Goal: Task Accomplishment & Management: Use online tool/utility

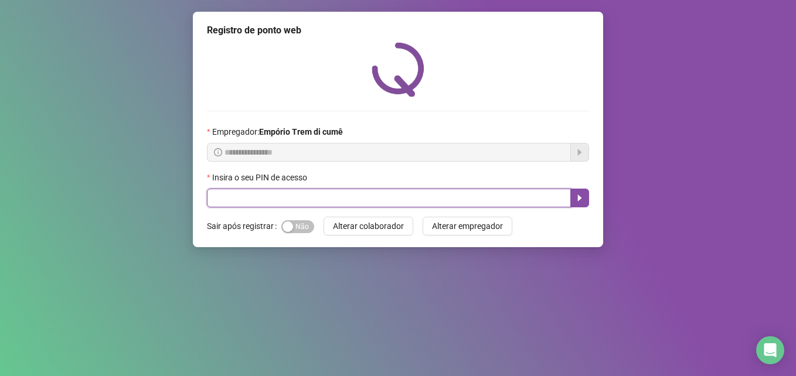
click at [237, 204] on input "text" at bounding box center [389, 198] width 364 height 19
type input "*****"
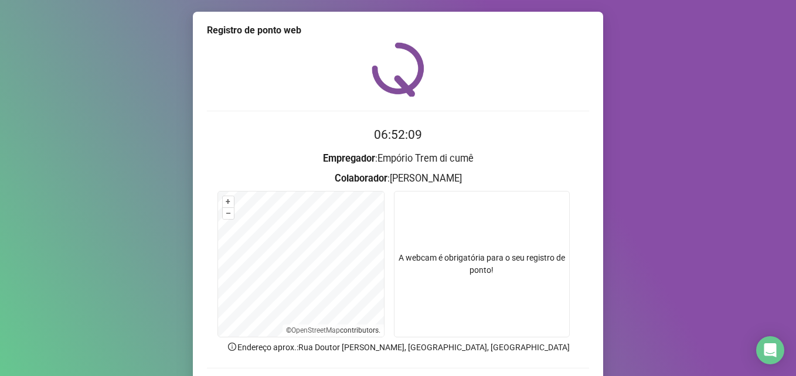
scroll to position [81, 0]
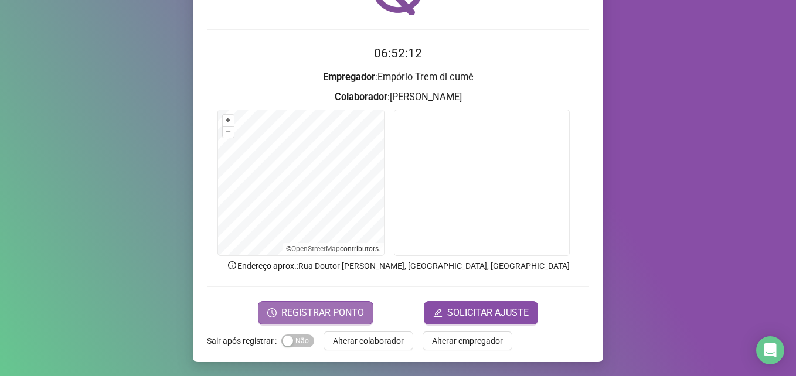
click at [317, 316] on span "REGISTRAR PONTO" at bounding box center [322, 313] width 83 height 14
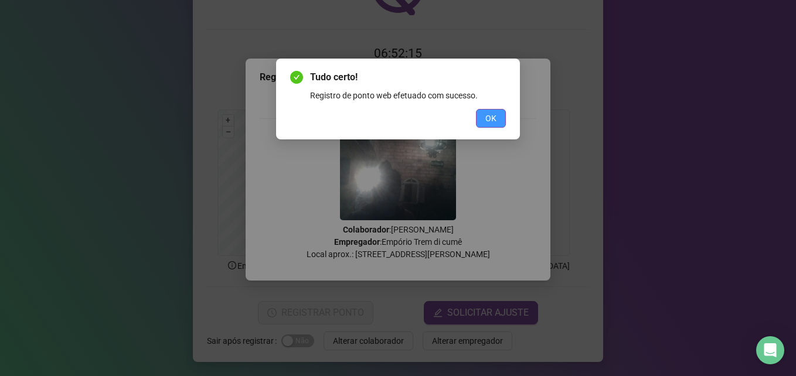
click at [498, 119] on button "OK" at bounding box center [491, 118] width 30 height 19
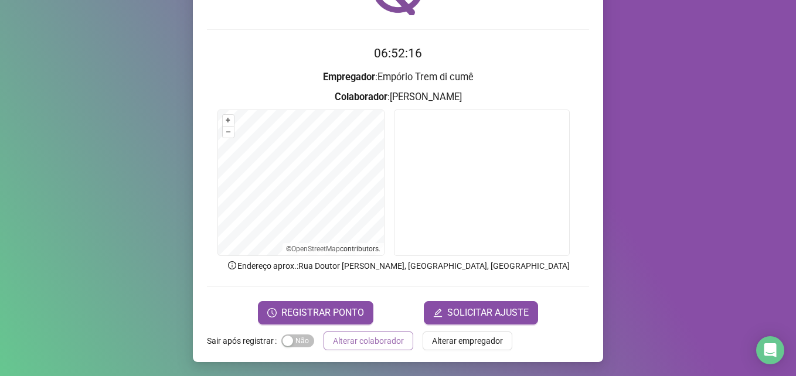
click at [340, 344] on span "Alterar colaborador" at bounding box center [368, 341] width 71 height 13
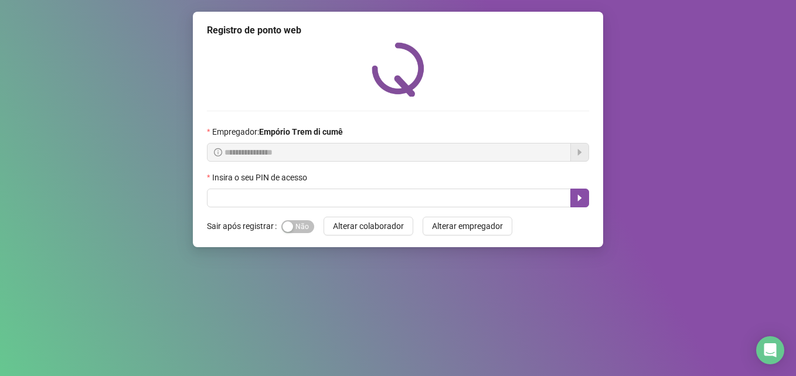
scroll to position [0, 0]
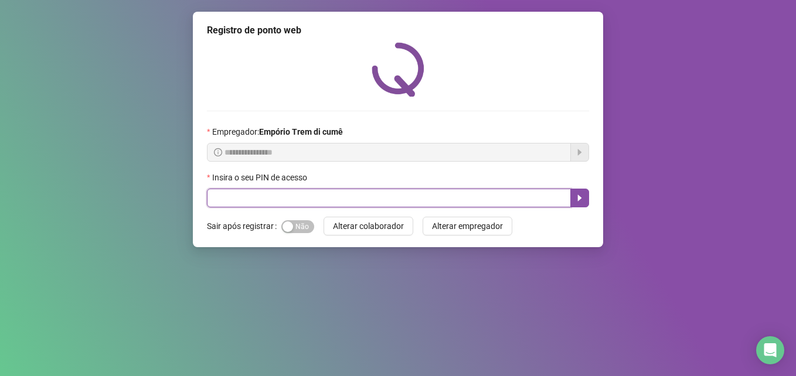
click at [361, 203] on input "text" at bounding box center [389, 198] width 364 height 19
type input "*****"
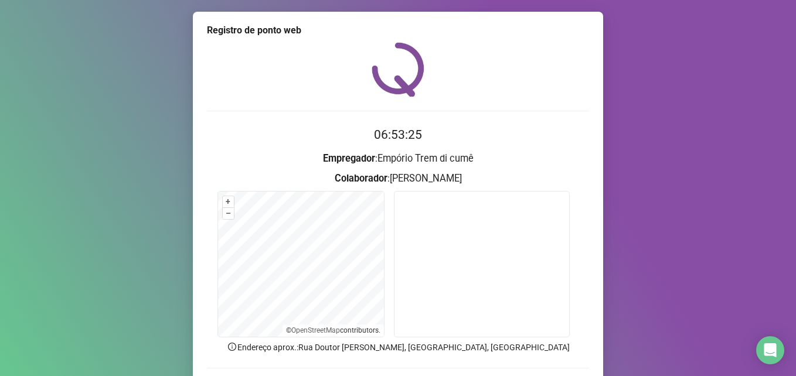
scroll to position [59, 0]
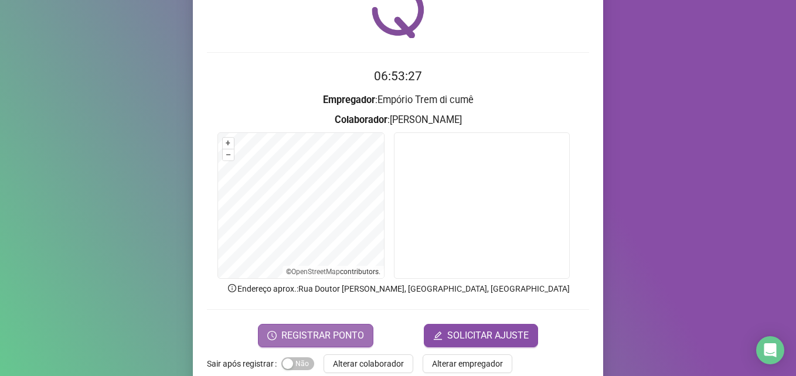
click at [321, 336] on span "REGISTRAR PONTO" at bounding box center [322, 336] width 83 height 14
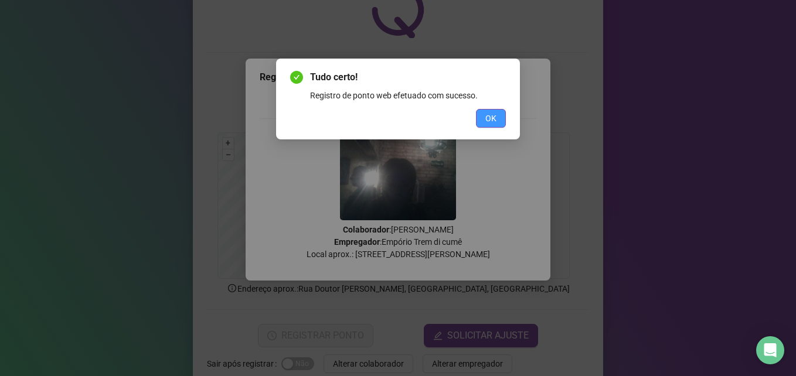
click at [498, 120] on button "OK" at bounding box center [491, 118] width 30 height 19
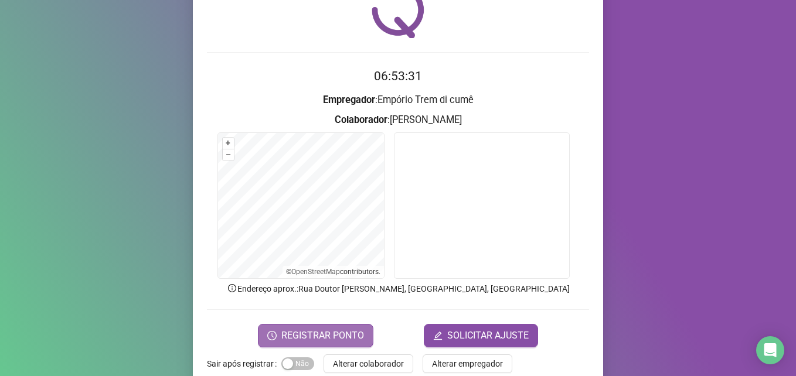
click at [335, 341] on span "REGISTRAR PONTO" at bounding box center [322, 336] width 83 height 14
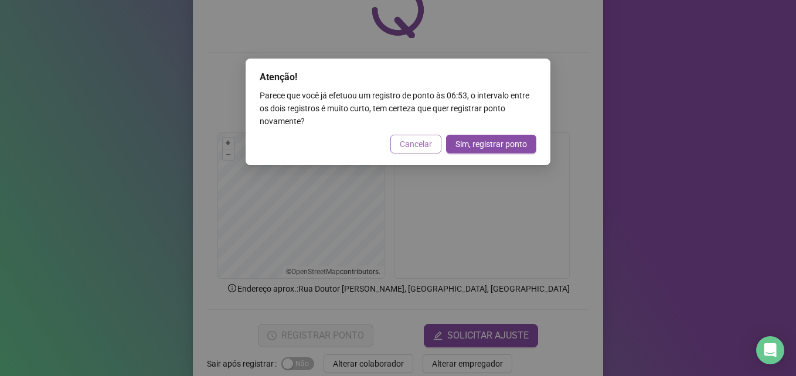
click at [419, 141] on span "Cancelar" at bounding box center [416, 144] width 32 height 13
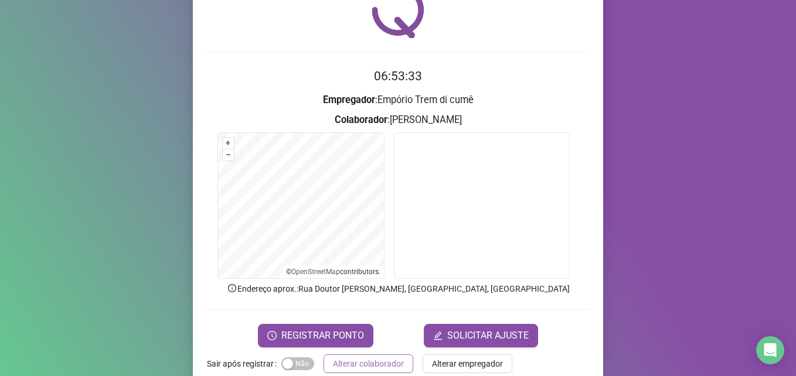
click at [394, 366] on span "Alterar colaborador" at bounding box center [368, 364] width 71 height 13
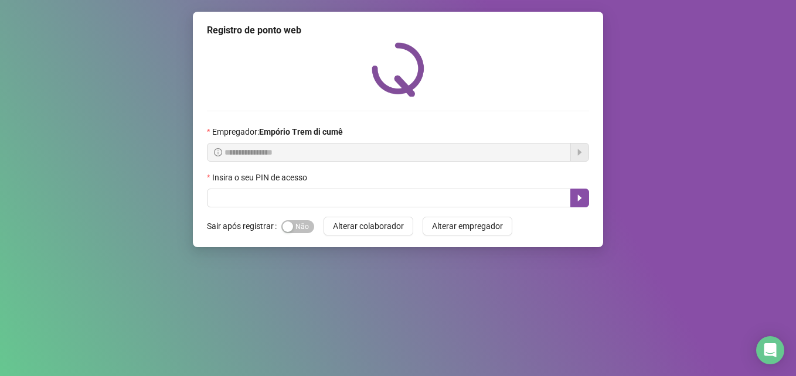
scroll to position [0, 0]
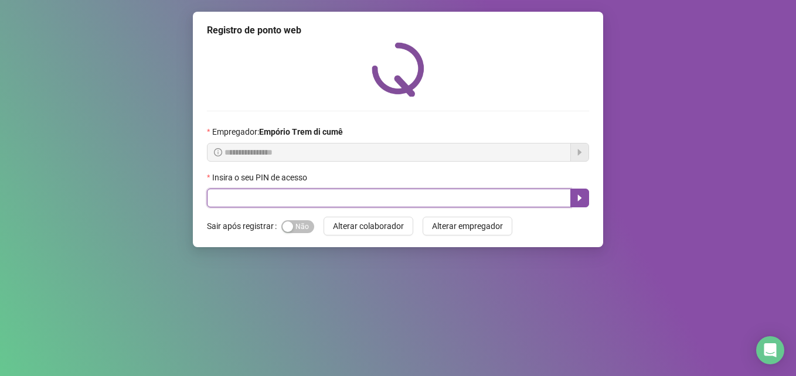
click at [234, 196] on input "text" at bounding box center [389, 198] width 364 height 19
type input "*****"
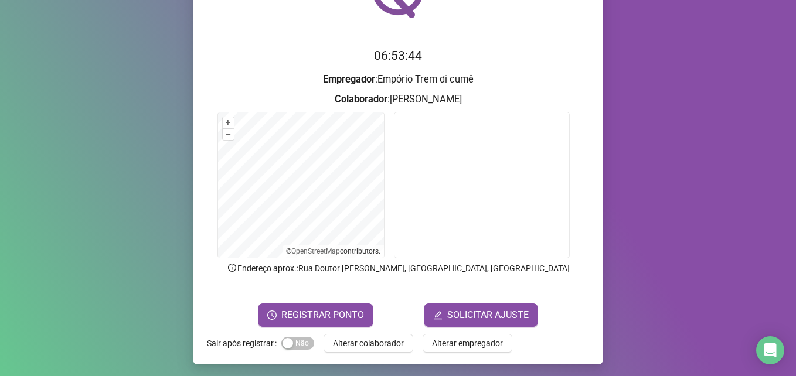
scroll to position [81, 0]
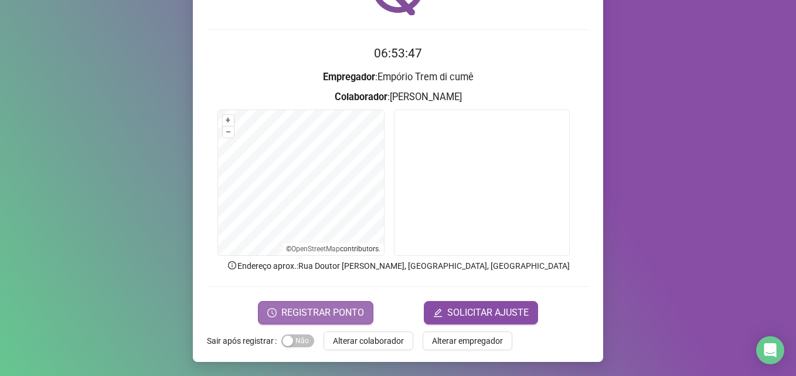
click at [293, 314] on span "REGISTRAR PONTO" at bounding box center [322, 313] width 83 height 14
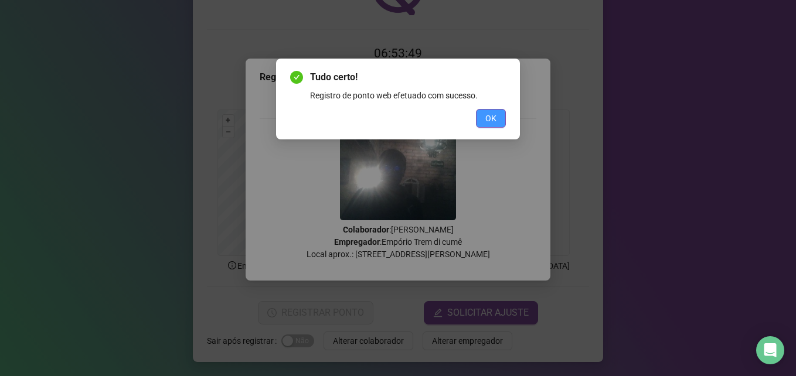
click at [497, 115] on button "OK" at bounding box center [491, 118] width 30 height 19
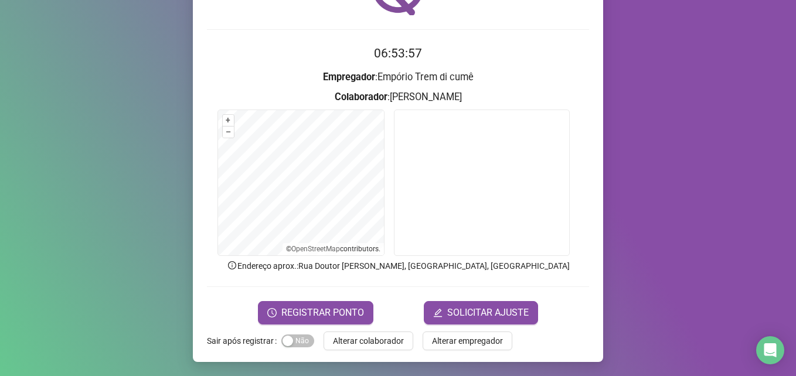
click at [380, 346] on span "Alterar colaborador" at bounding box center [368, 341] width 71 height 13
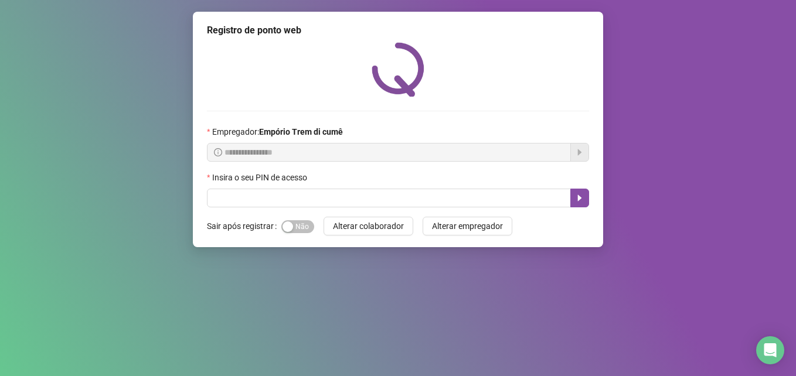
scroll to position [0, 0]
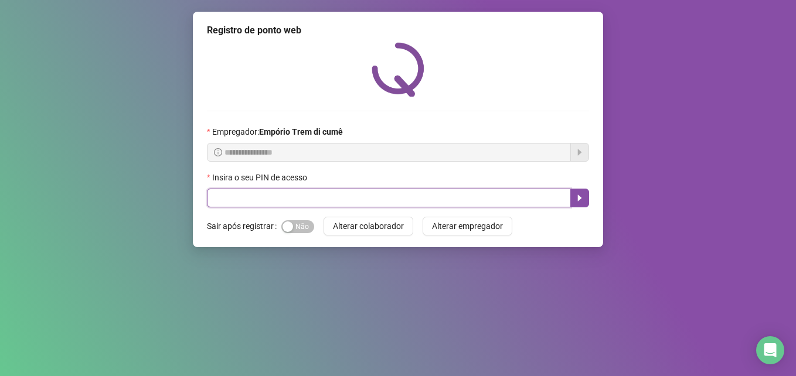
click at [225, 203] on input "text" at bounding box center [389, 198] width 364 height 19
type input "*****"
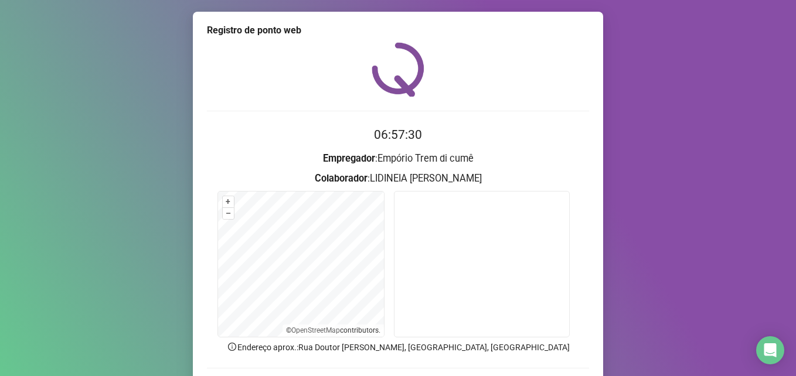
scroll to position [81, 0]
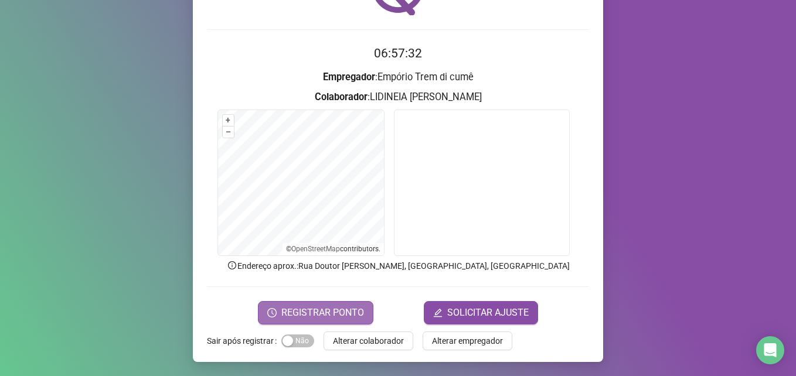
click at [349, 315] on span "REGISTRAR PONTO" at bounding box center [322, 313] width 83 height 14
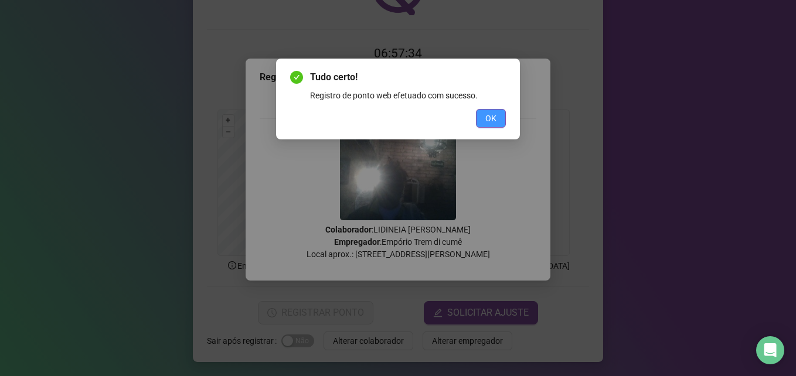
click at [497, 122] on button "OK" at bounding box center [491, 118] width 30 height 19
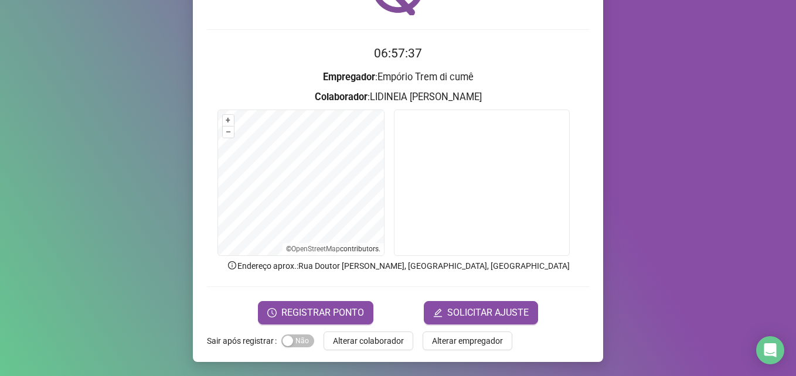
click at [373, 341] on span "Alterar colaborador" at bounding box center [368, 341] width 71 height 13
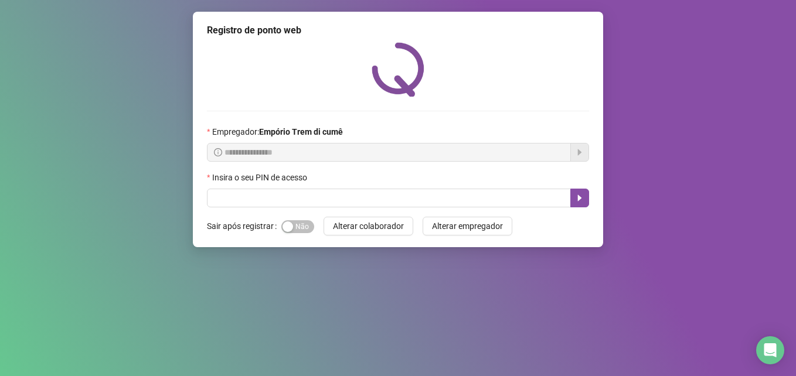
scroll to position [0, 0]
click at [324, 217] on button "Alterar colaborador" at bounding box center [369, 226] width 90 height 19
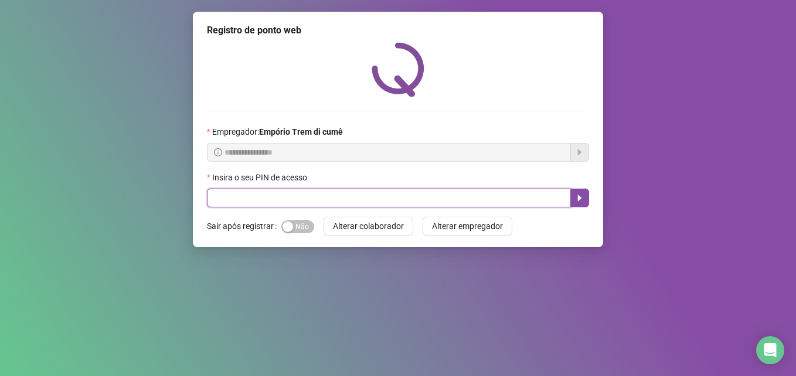
click at [221, 190] on input "text" at bounding box center [389, 198] width 364 height 19
type input "*****"
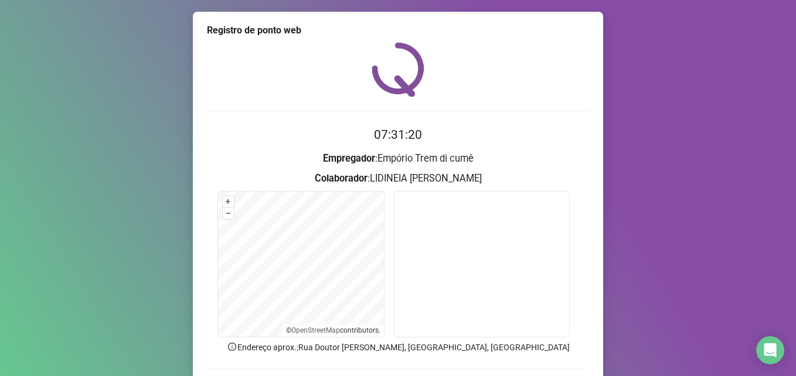
scroll to position [81, 0]
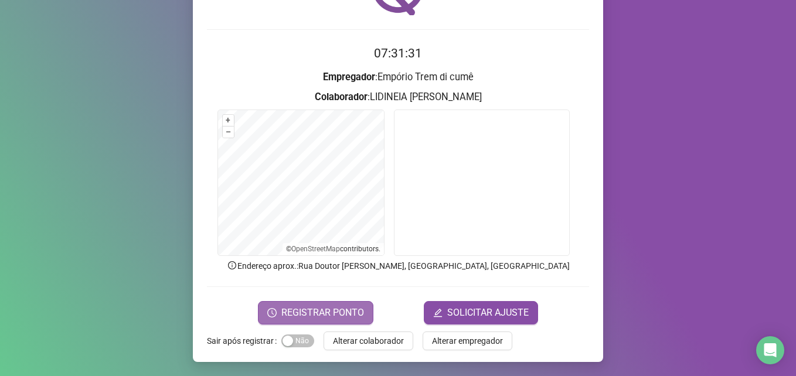
click at [284, 316] on span "REGISTRAR PONTO" at bounding box center [322, 313] width 83 height 14
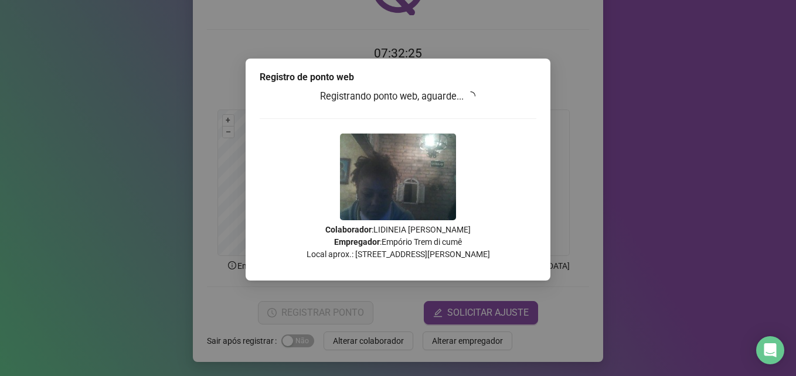
click at [329, 307] on div "Registro de ponto web Registrando ponto web, aguarde... Colaborador : LIDINEIA …" at bounding box center [398, 188] width 796 height 376
click at [313, 178] on div "Registrando ponto web, aguarde... Colaborador : LIDINEIA MIRIAN SALGADO Emprega…" at bounding box center [398, 179] width 277 height 180
click at [378, 344] on div "Registro de ponto web Registrando ponto web, aguarde... Colaborador : LIDINEIA …" at bounding box center [398, 188] width 796 height 376
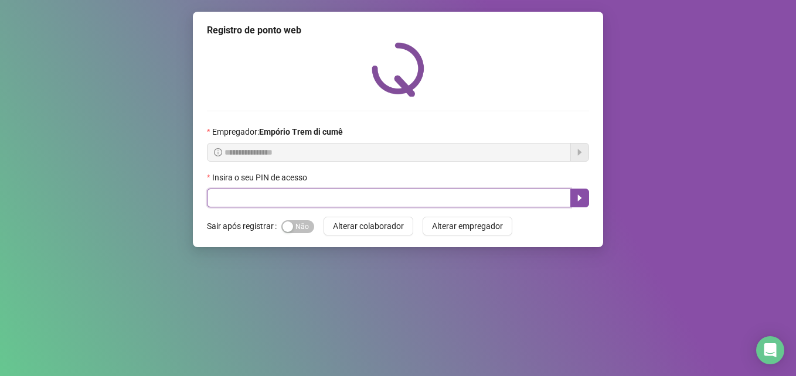
click at [213, 201] on input "text" at bounding box center [389, 198] width 364 height 19
type input "*****"
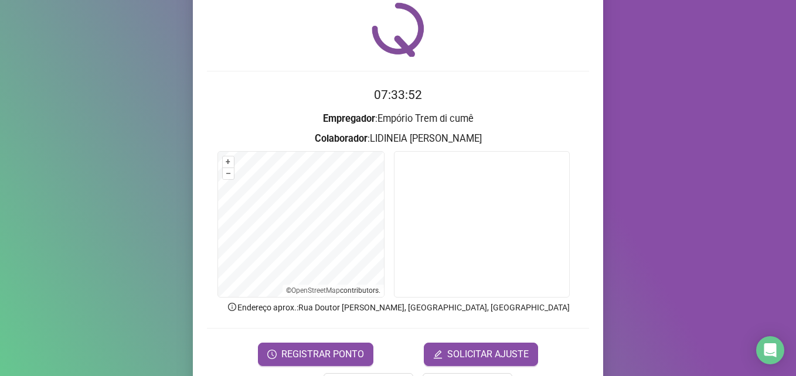
scroll to position [81, 0]
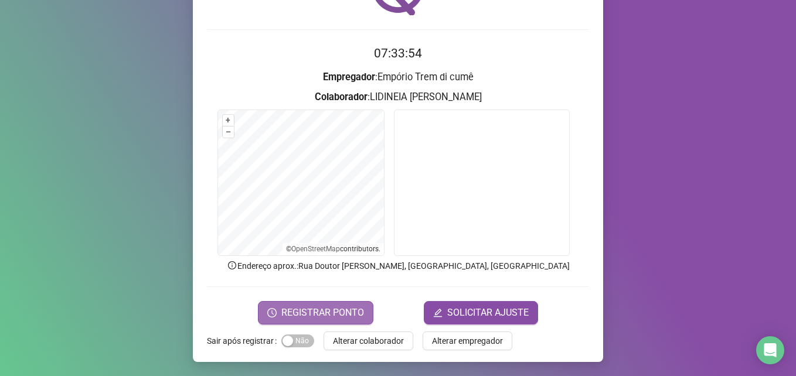
click at [364, 313] on button "REGISTRAR PONTO" at bounding box center [315, 312] width 115 height 23
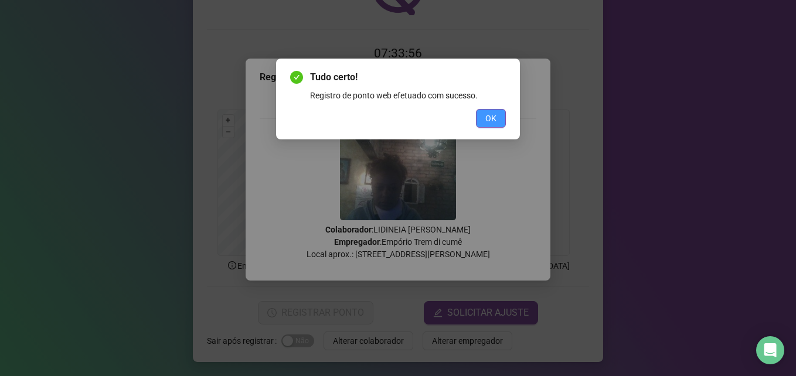
click at [485, 120] on button "OK" at bounding box center [491, 118] width 30 height 19
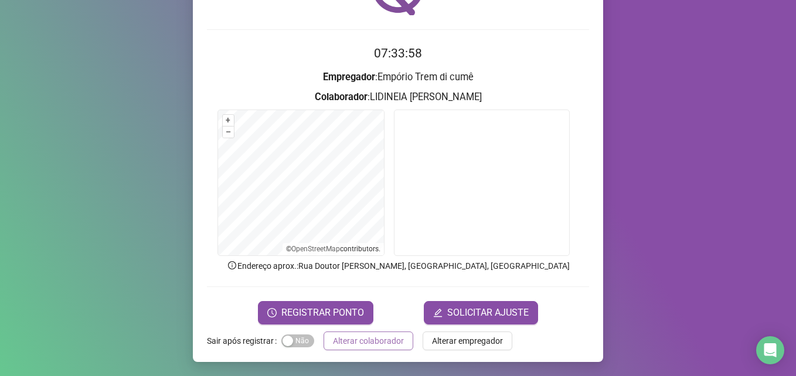
click at [383, 338] on span "Alterar colaborador" at bounding box center [368, 341] width 71 height 13
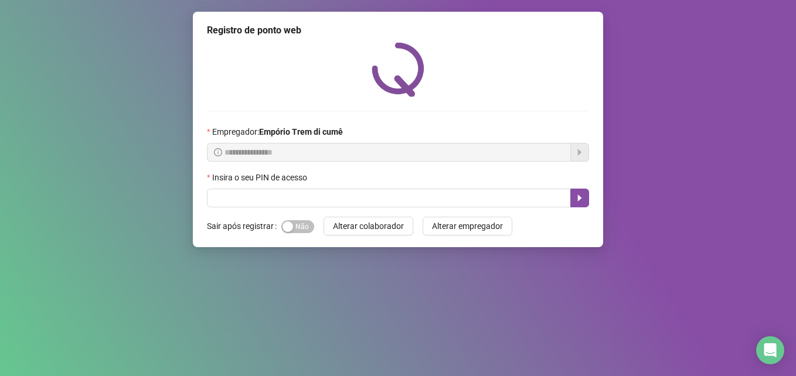
scroll to position [0, 0]
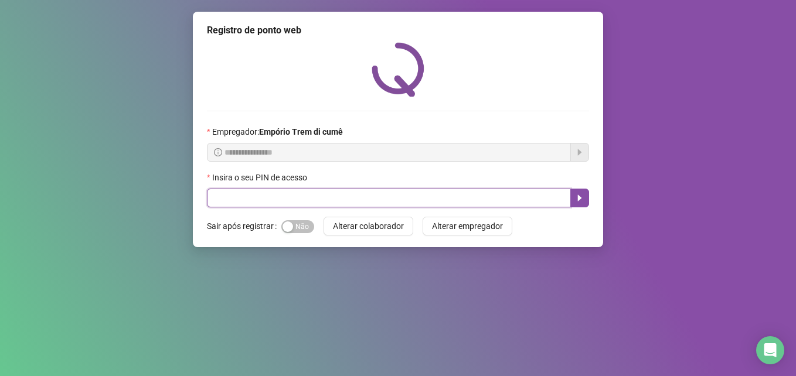
click at [225, 201] on input "text" at bounding box center [389, 198] width 364 height 19
click at [392, 193] on input "text" at bounding box center [389, 198] width 364 height 19
click at [392, 192] on input "text" at bounding box center [389, 198] width 364 height 19
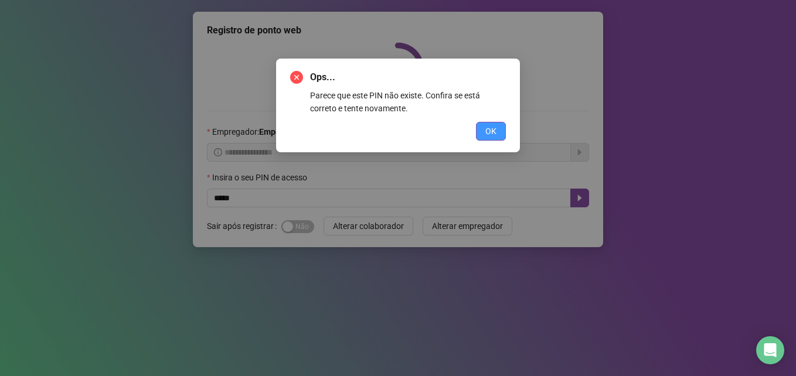
click at [486, 133] on span "OK" at bounding box center [490, 131] width 11 height 13
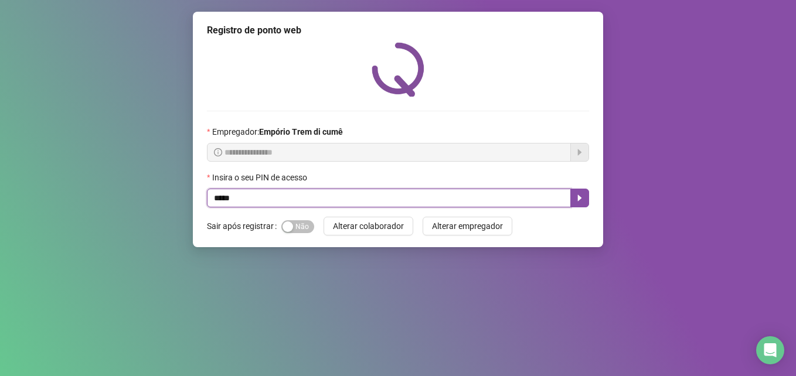
click at [352, 198] on input "*****" at bounding box center [389, 198] width 364 height 19
type input "*****"
click at [579, 195] on icon "caret-right" at bounding box center [579, 197] width 9 height 9
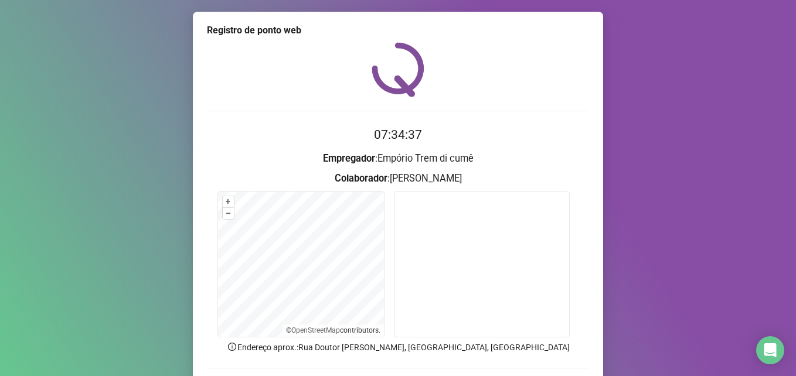
scroll to position [81, 0]
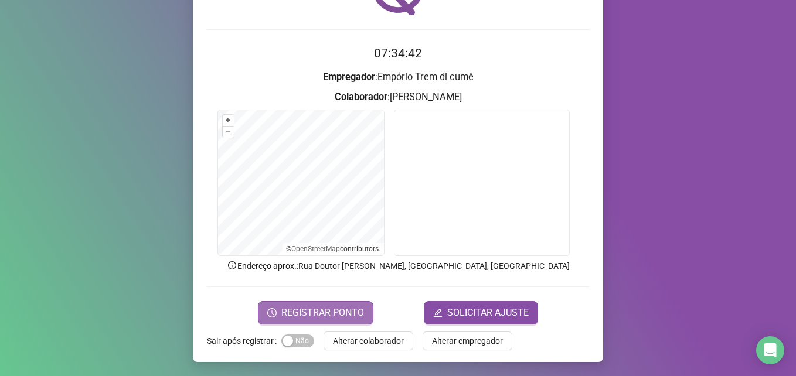
click at [356, 316] on span "REGISTRAR PONTO" at bounding box center [322, 313] width 83 height 14
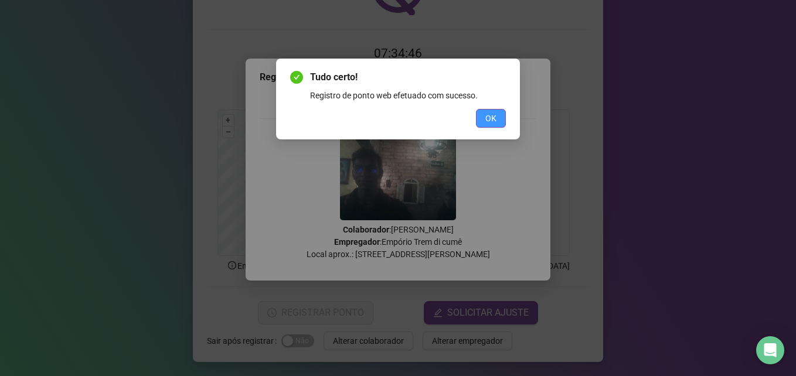
click at [484, 120] on button "OK" at bounding box center [491, 118] width 30 height 19
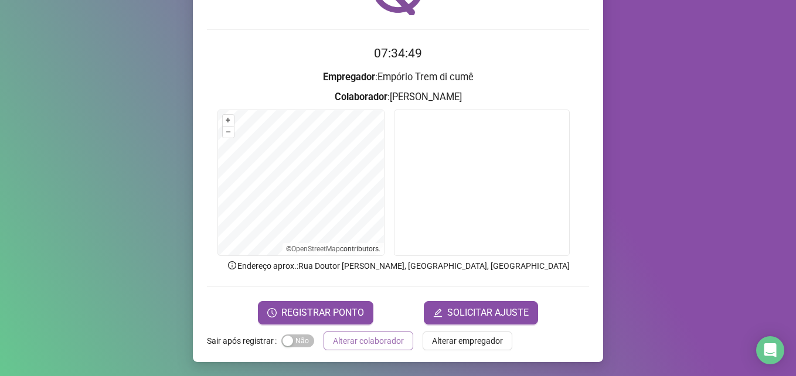
click at [344, 341] on span "Alterar colaborador" at bounding box center [368, 341] width 71 height 13
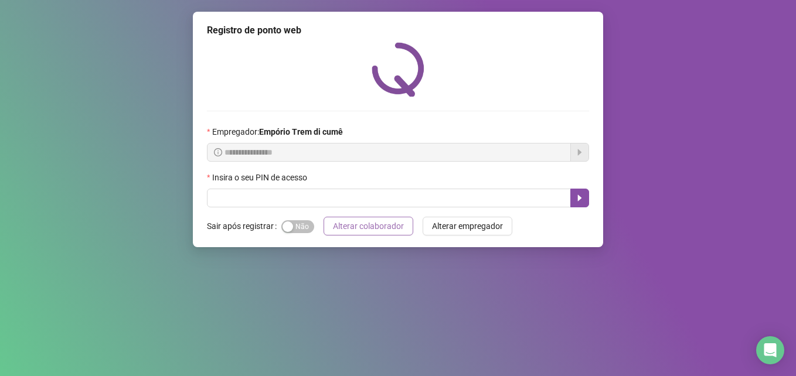
scroll to position [0, 0]
click at [341, 225] on span "Alterar colaborador" at bounding box center [368, 226] width 71 height 13
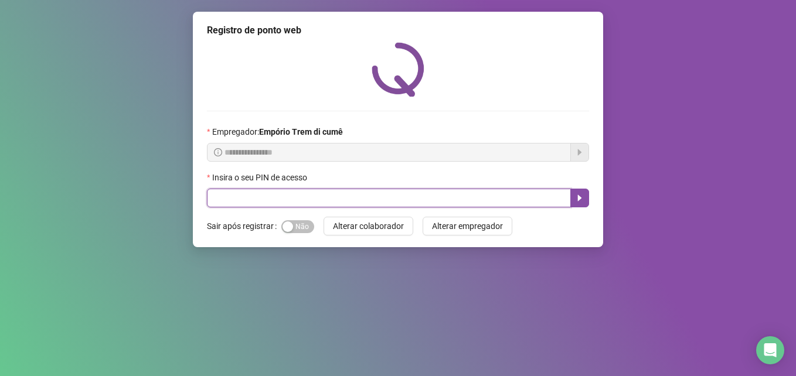
click at [222, 202] on input "text" at bounding box center [389, 198] width 364 height 19
type input "****"
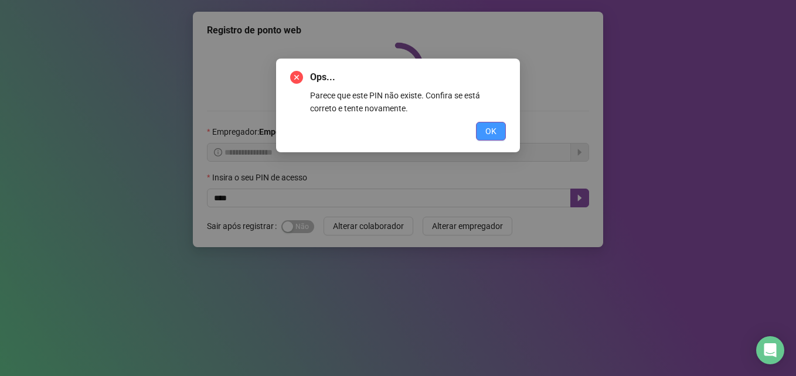
click at [492, 133] on span "OK" at bounding box center [490, 131] width 11 height 13
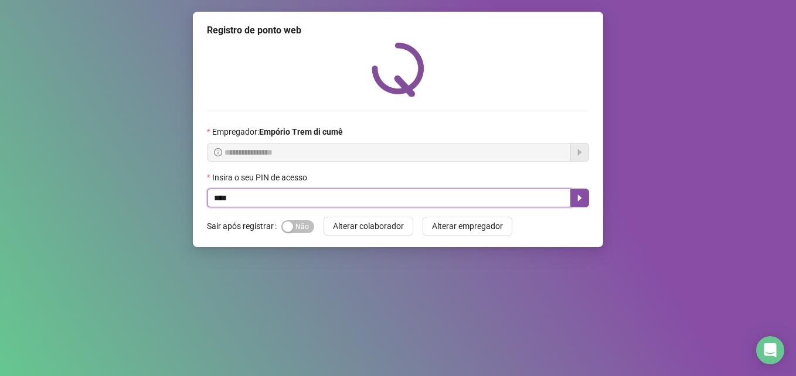
click at [243, 198] on input "****" at bounding box center [389, 198] width 364 height 19
type input "*****"
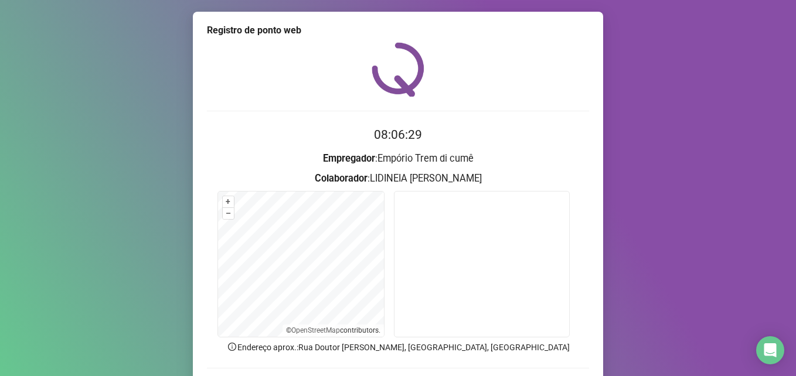
scroll to position [81, 0]
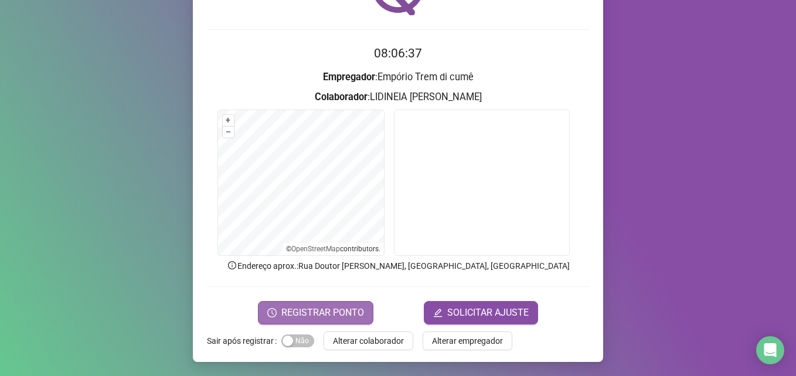
click at [344, 310] on span "REGISTRAR PONTO" at bounding box center [322, 313] width 83 height 14
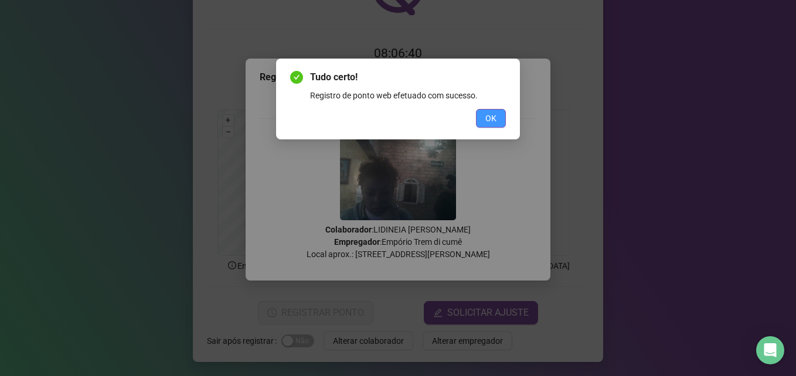
click at [487, 113] on span "OK" at bounding box center [490, 118] width 11 height 13
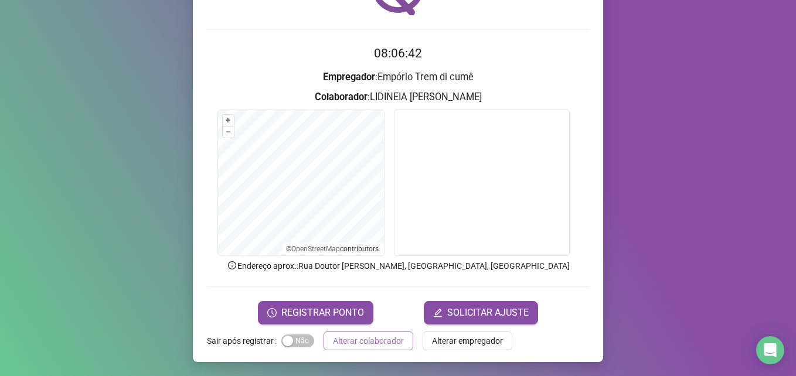
click at [364, 341] on span "Alterar colaborador" at bounding box center [368, 341] width 71 height 13
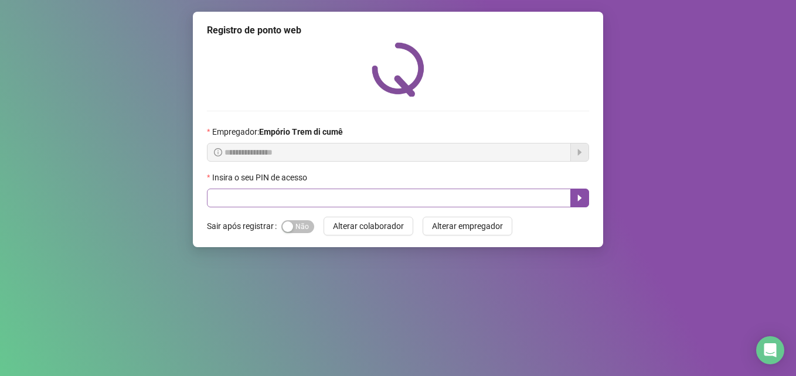
scroll to position [0, 0]
click at [512, 201] on input "text" at bounding box center [389, 198] width 364 height 19
type input "*****"
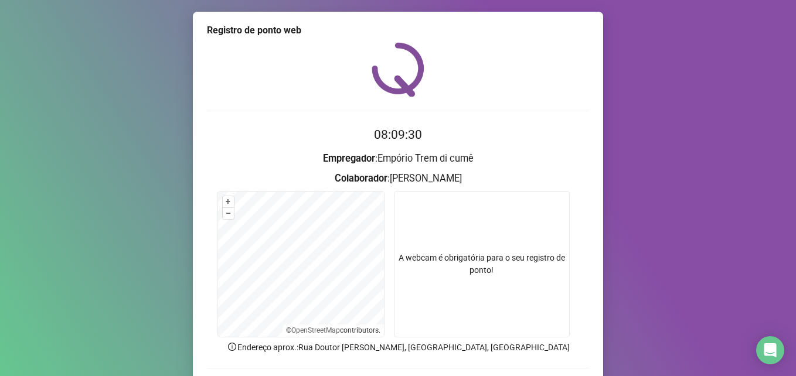
scroll to position [81, 0]
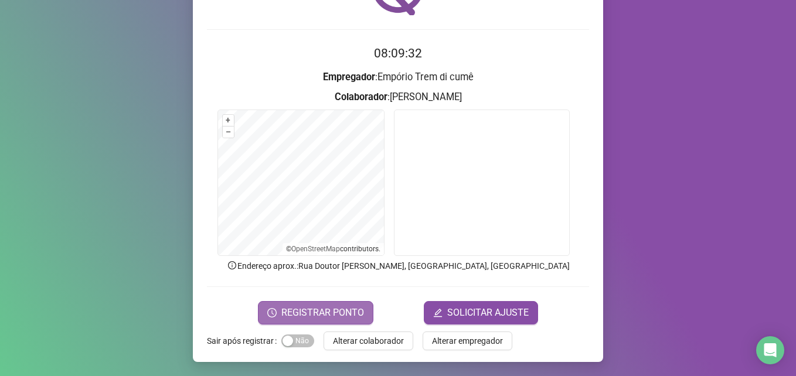
click at [342, 321] on button "REGISTRAR PONTO" at bounding box center [315, 312] width 115 height 23
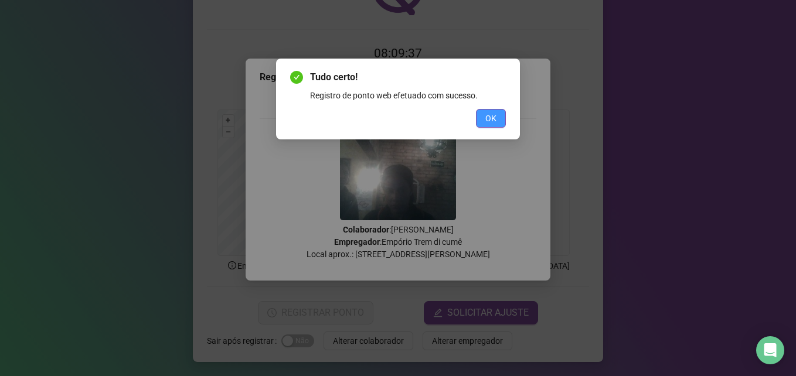
click at [486, 118] on span "OK" at bounding box center [490, 118] width 11 height 13
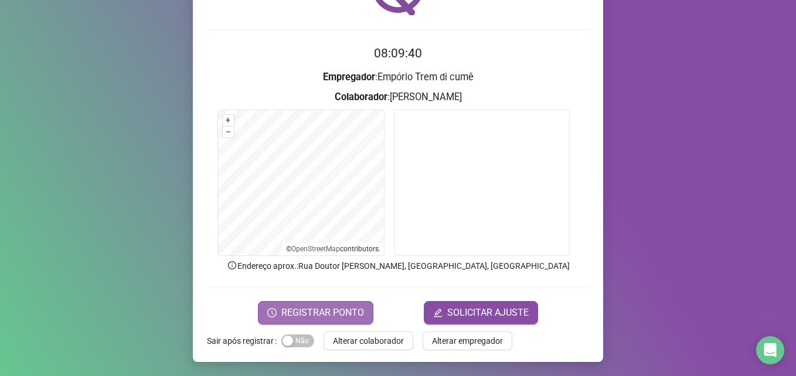
click at [351, 310] on span "REGISTRAR PONTO" at bounding box center [322, 313] width 83 height 14
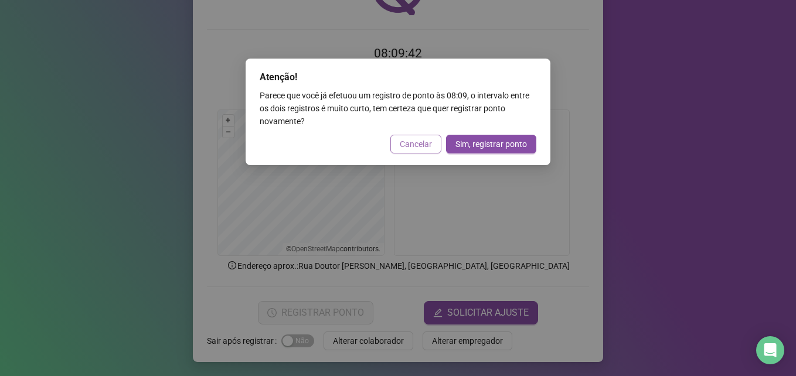
click at [424, 147] on span "Cancelar" at bounding box center [416, 144] width 32 height 13
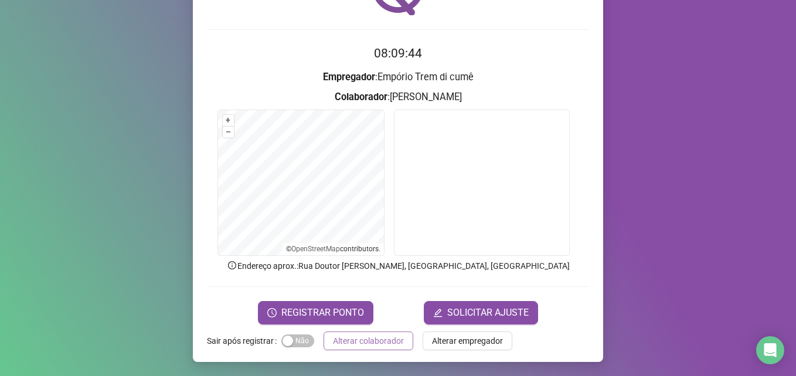
click at [389, 344] on span "Alterar colaborador" at bounding box center [368, 341] width 71 height 13
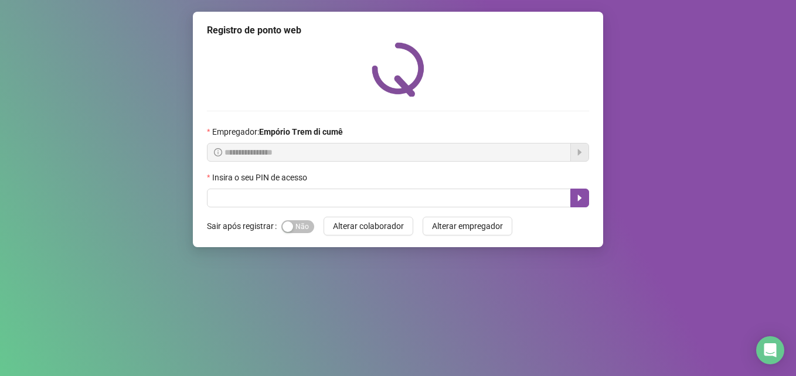
scroll to position [0, 0]
click at [519, 185] on div "Insira o seu PIN de acesso" at bounding box center [398, 180] width 382 height 18
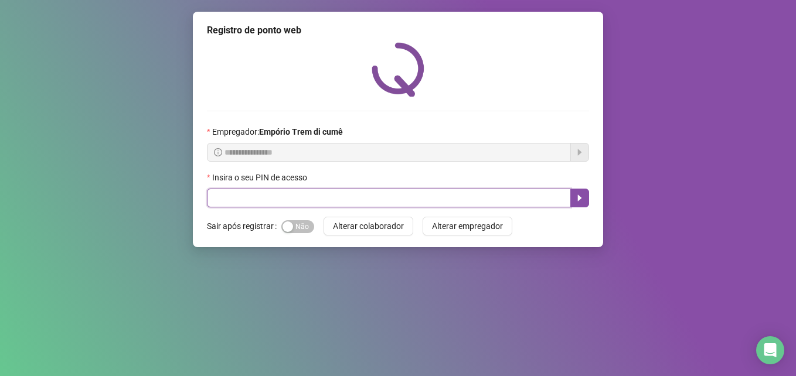
click at [521, 193] on input "text" at bounding box center [389, 198] width 364 height 19
type input "*****"
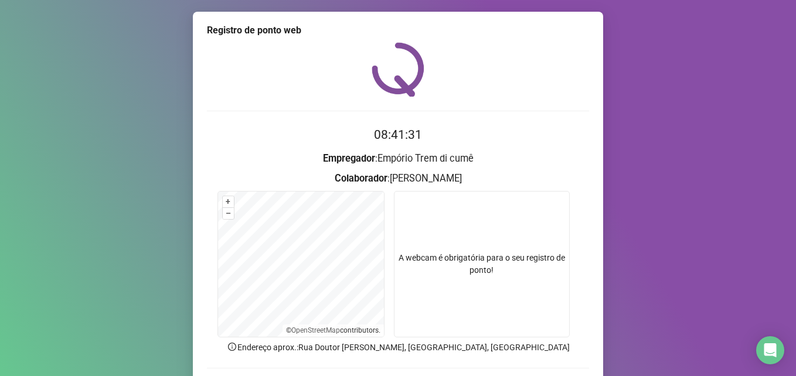
scroll to position [81, 0]
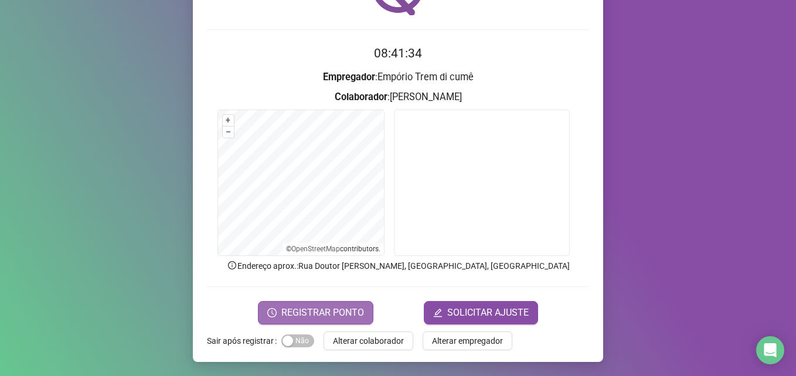
click at [338, 314] on span "REGISTRAR PONTO" at bounding box center [322, 313] width 83 height 14
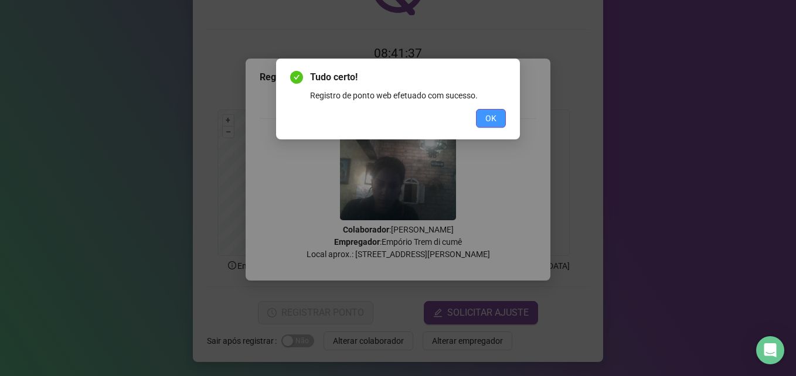
click at [491, 127] on button "OK" at bounding box center [491, 118] width 30 height 19
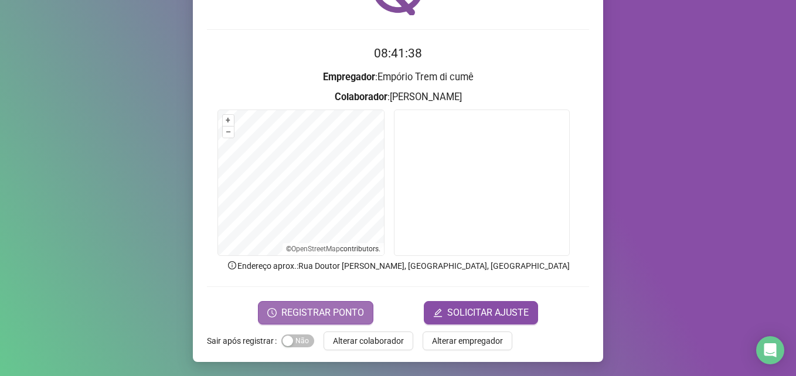
click at [359, 312] on button "REGISTRAR PONTO" at bounding box center [315, 312] width 115 height 23
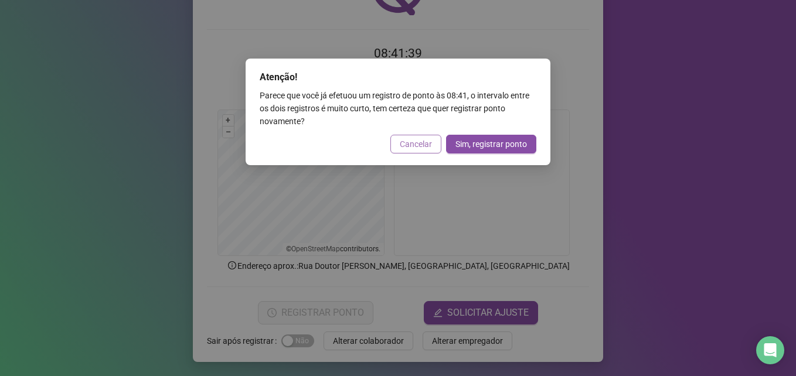
click at [412, 152] on button "Cancelar" at bounding box center [415, 144] width 51 height 19
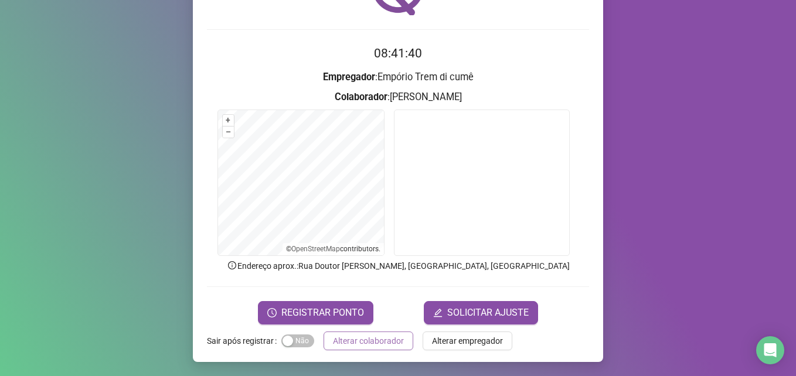
click at [389, 338] on span "Alterar colaborador" at bounding box center [368, 341] width 71 height 13
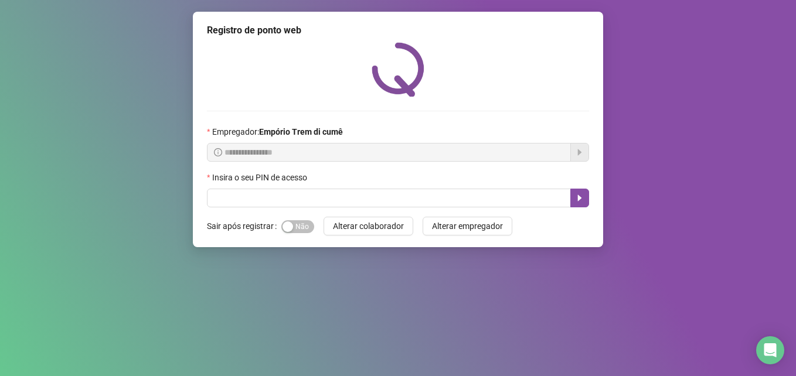
scroll to position [0, 0]
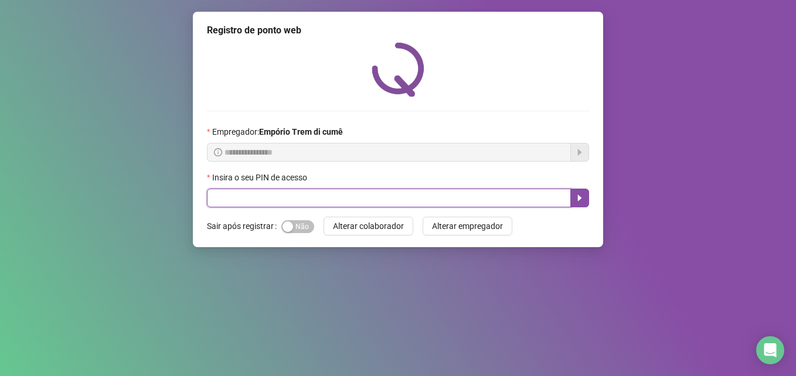
click at [245, 202] on input "text" at bounding box center [389, 198] width 364 height 19
type input "*****"
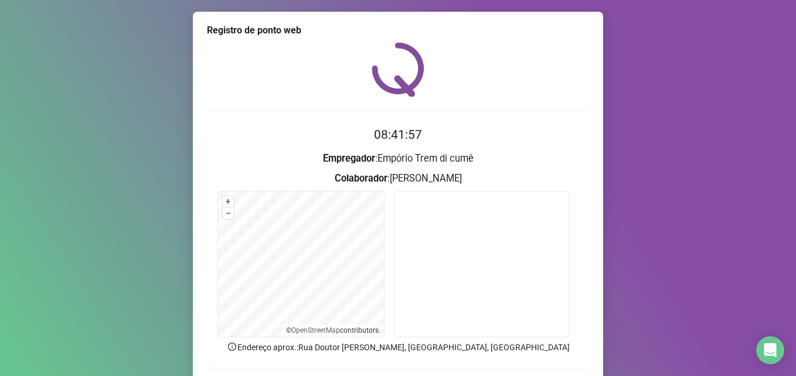
scroll to position [59, 0]
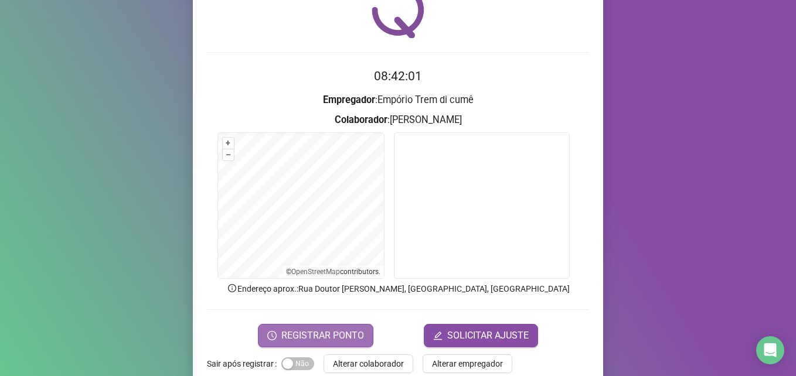
click at [342, 331] on span "REGISTRAR PONTO" at bounding box center [322, 336] width 83 height 14
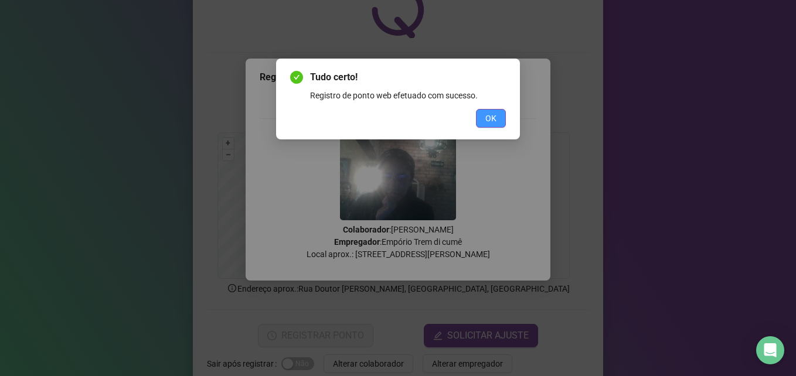
click at [489, 123] on span "OK" at bounding box center [490, 118] width 11 height 13
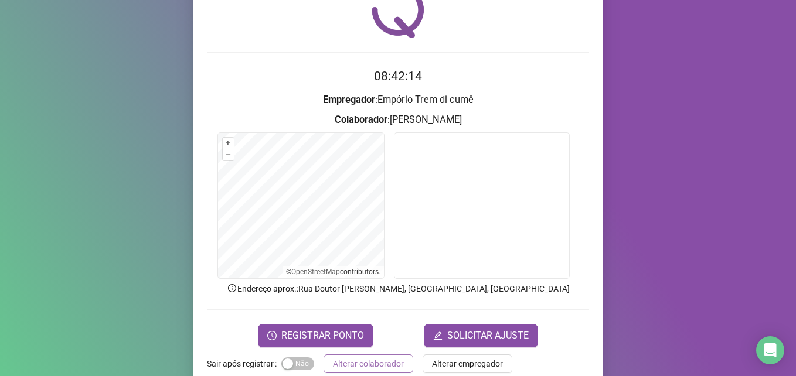
click at [399, 359] on button "Alterar colaborador" at bounding box center [369, 364] width 90 height 19
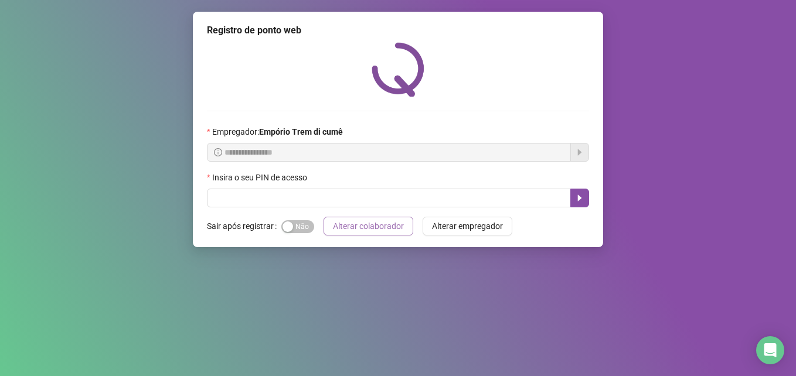
scroll to position [0, 0]
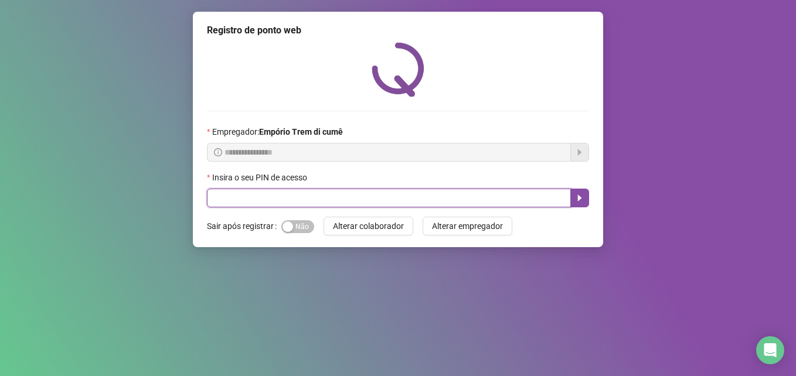
click at [304, 199] on input "text" at bounding box center [389, 198] width 364 height 19
type input "*****"
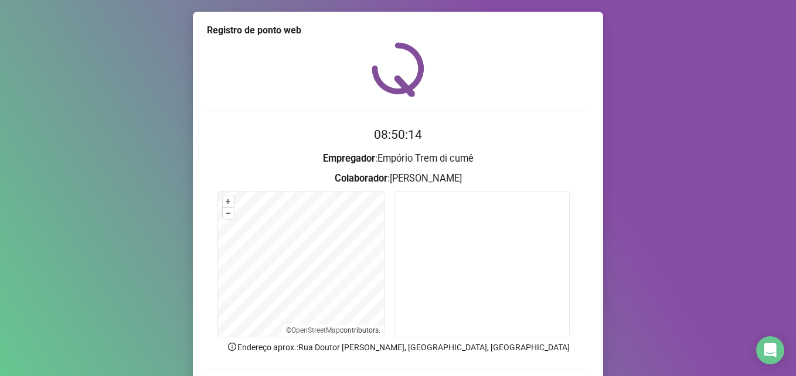
scroll to position [81, 0]
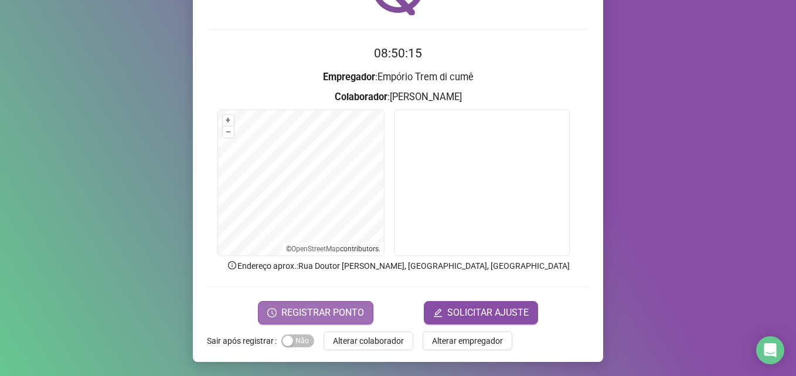
click at [332, 310] on span "REGISTRAR PONTO" at bounding box center [322, 313] width 83 height 14
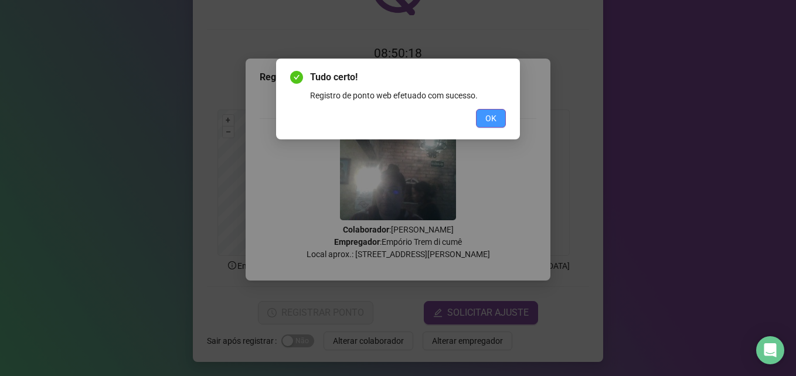
click at [500, 124] on button "OK" at bounding box center [491, 118] width 30 height 19
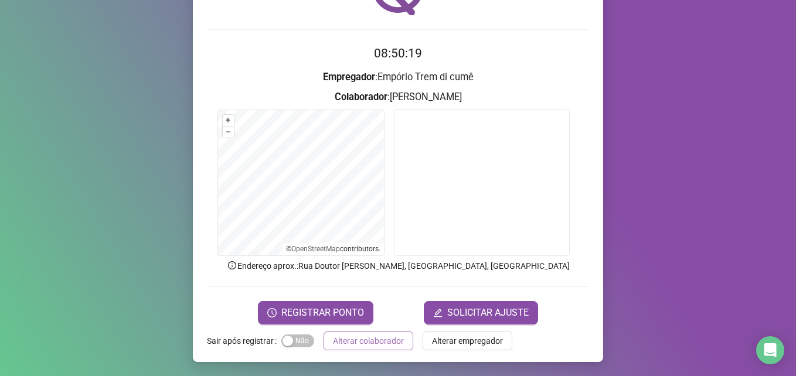
click at [356, 341] on span "Alterar colaborador" at bounding box center [368, 341] width 71 height 13
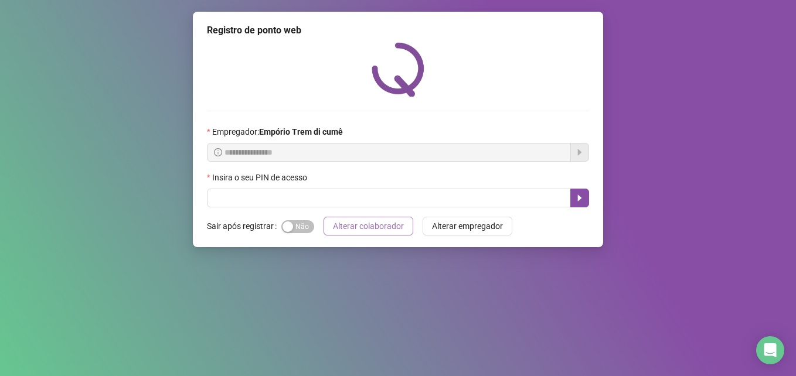
scroll to position [0, 0]
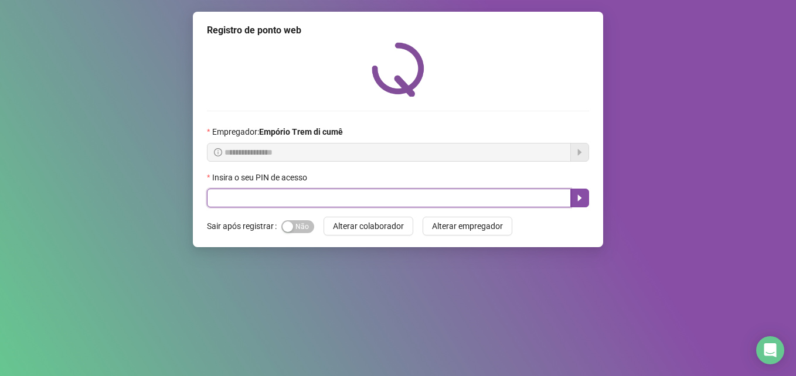
click at [259, 199] on input "text" at bounding box center [389, 198] width 364 height 19
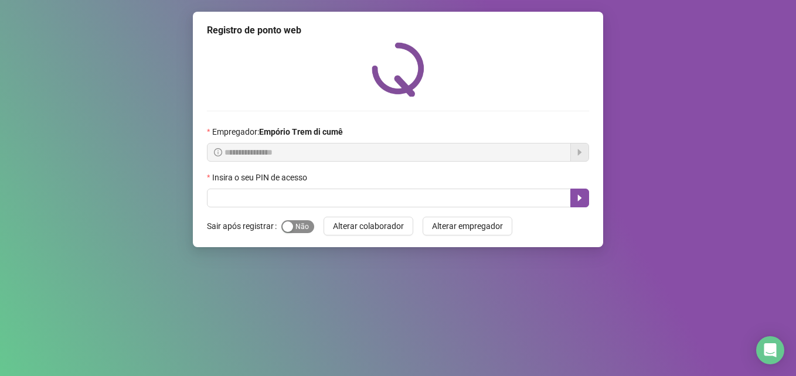
click at [292, 226] on button "Sim Não" at bounding box center [297, 226] width 33 height 13
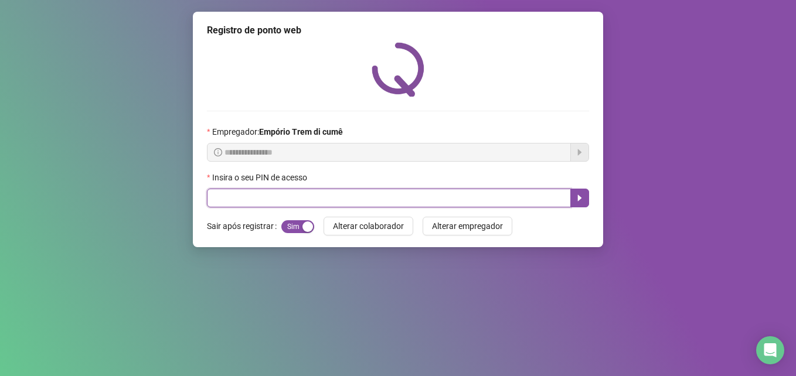
click at [266, 198] on input "text" at bounding box center [389, 198] width 364 height 19
type input "*****"
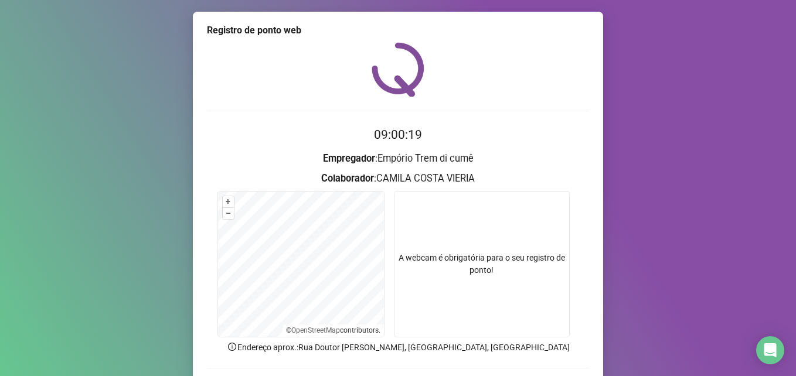
scroll to position [81, 0]
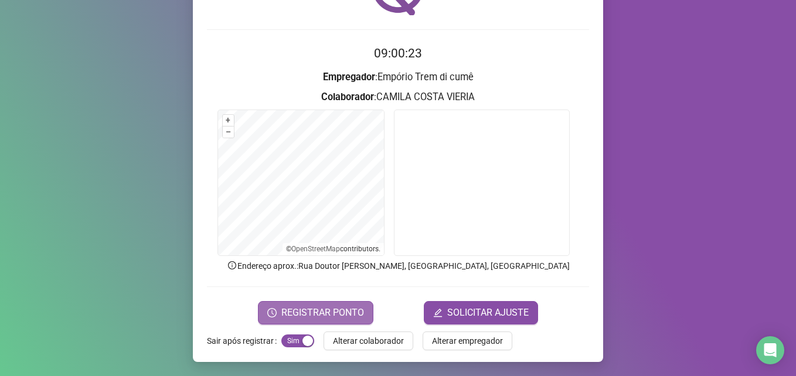
click at [318, 312] on span "REGISTRAR PONTO" at bounding box center [322, 313] width 83 height 14
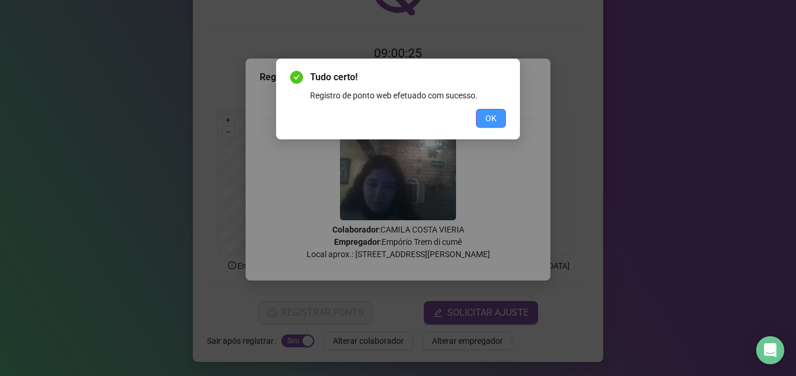
click at [497, 117] on button "OK" at bounding box center [491, 118] width 30 height 19
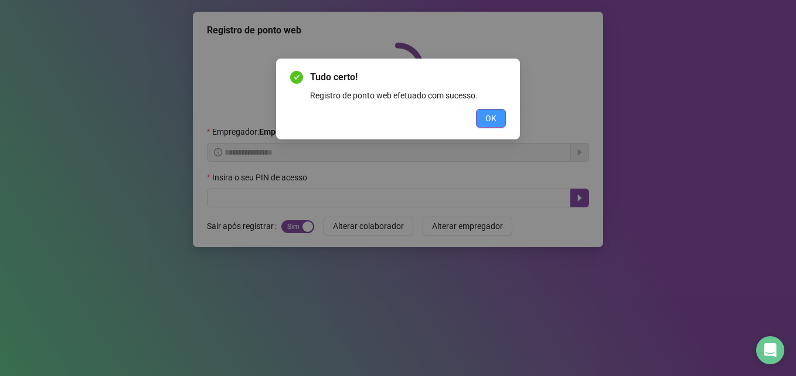
scroll to position [0, 0]
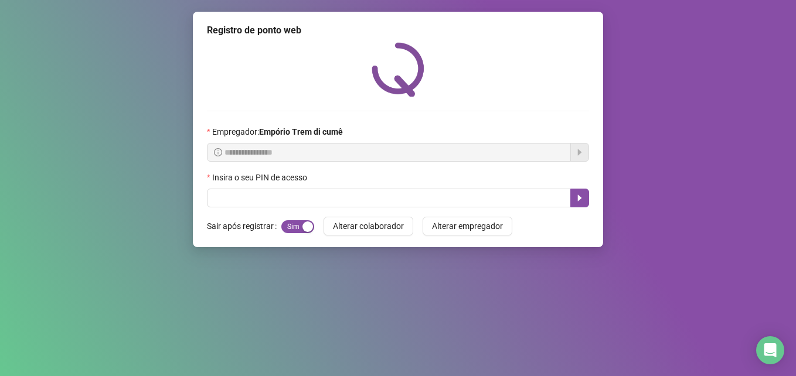
click at [373, 184] on div "Insira o seu PIN de acesso" at bounding box center [398, 180] width 382 height 18
click at [378, 187] on div "Insira o seu PIN de acesso" at bounding box center [398, 180] width 382 height 18
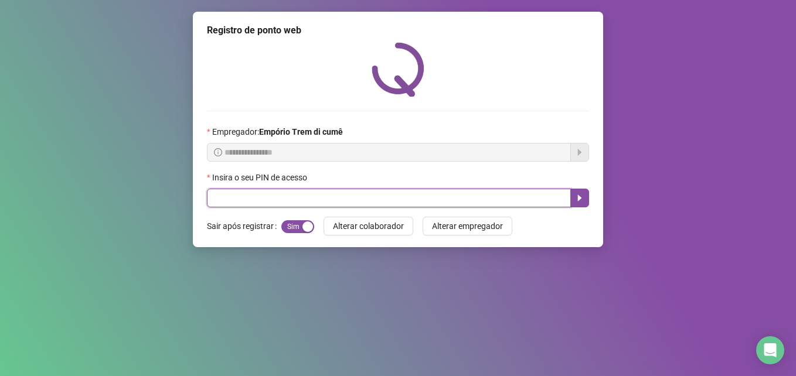
click at [389, 192] on input "text" at bounding box center [389, 198] width 364 height 19
type input "*****"
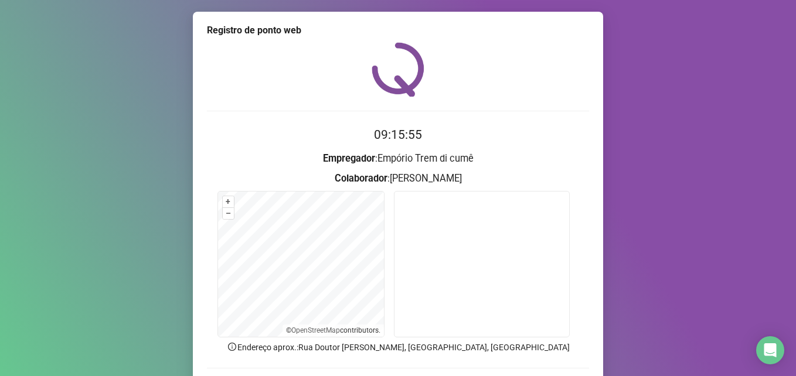
scroll to position [81, 0]
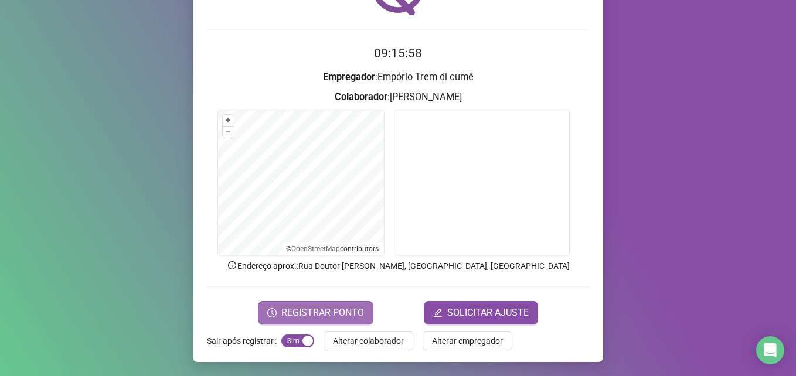
click at [323, 310] on span "REGISTRAR PONTO" at bounding box center [322, 313] width 83 height 14
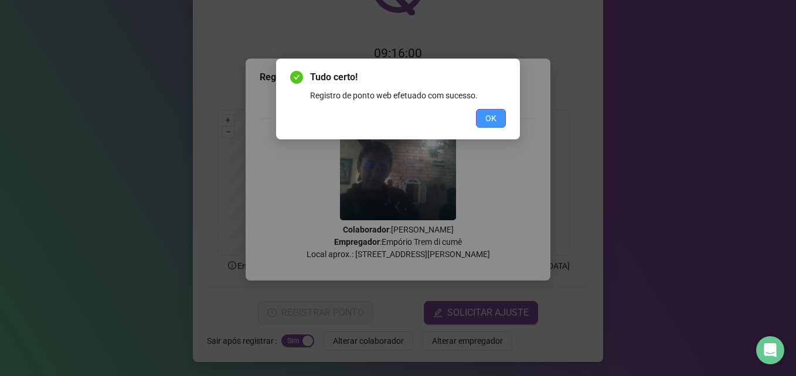
click at [498, 113] on button "OK" at bounding box center [491, 118] width 30 height 19
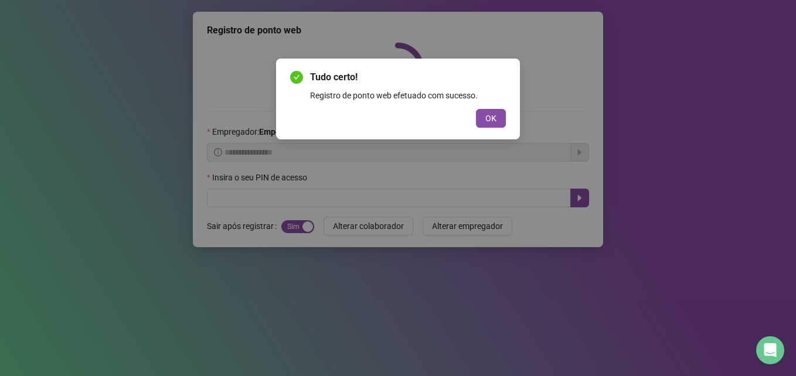
scroll to position [0, 0]
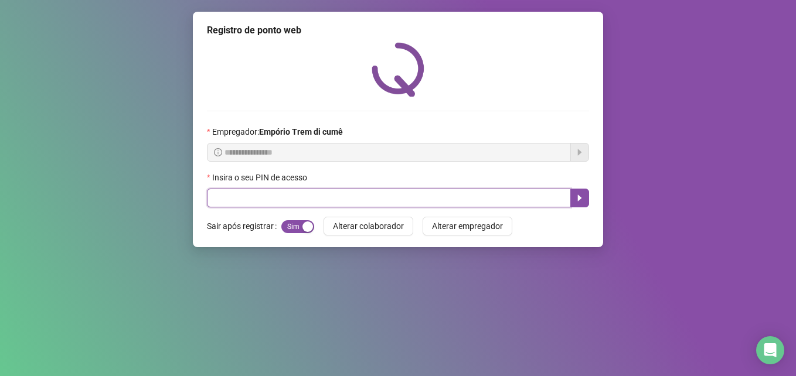
click at [361, 199] on input "text" at bounding box center [389, 198] width 364 height 19
type input "*****"
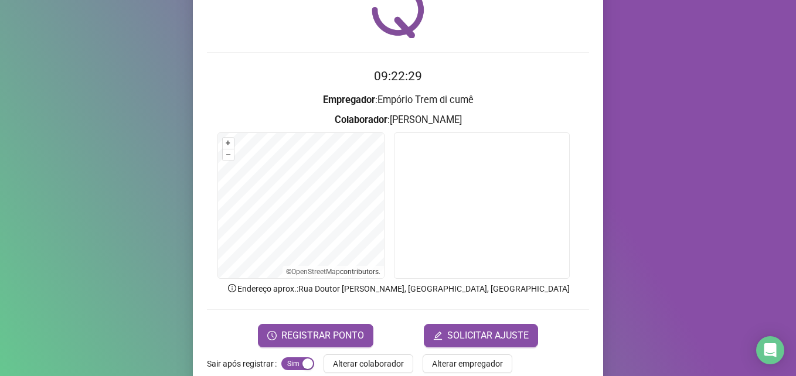
scroll to position [81, 0]
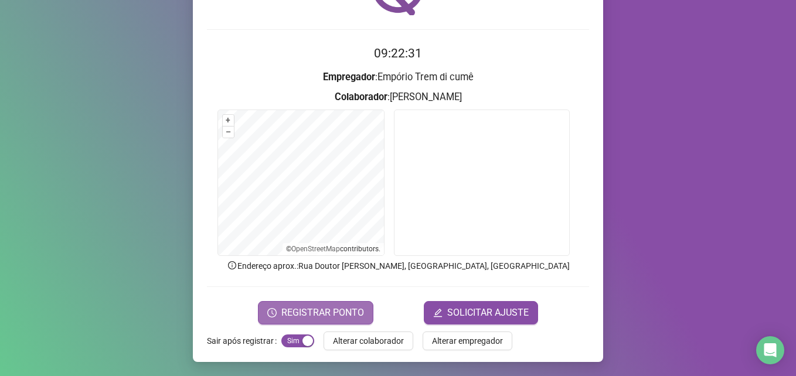
click at [308, 320] on button "REGISTRAR PONTO" at bounding box center [315, 312] width 115 height 23
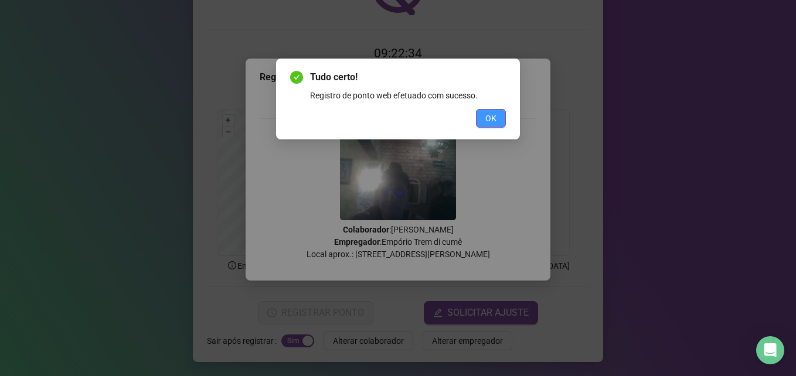
click at [485, 118] on span "OK" at bounding box center [490, 118] width 11 height 13
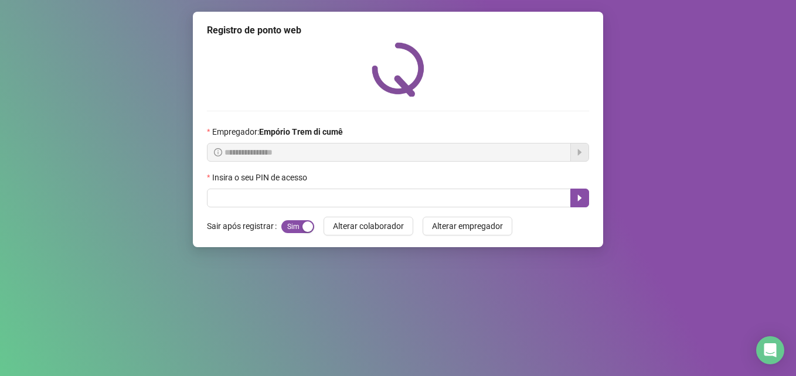
scroll to position [0, 0]
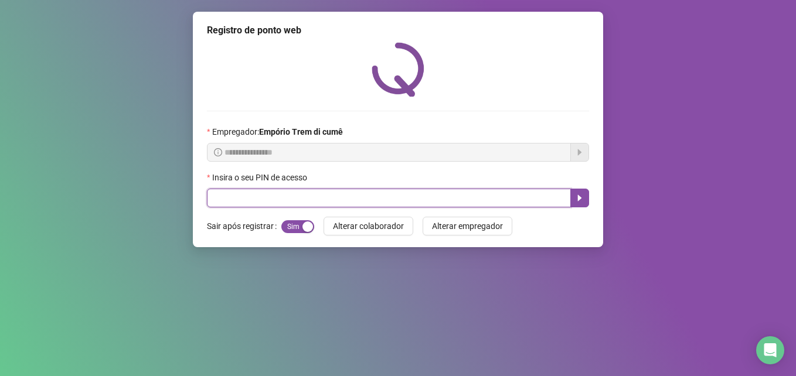
click at [388, 202] on input "text" at bounding box center [389, 198] width 364 height 19
